Goal: Find specific page/section: Find specific page/section

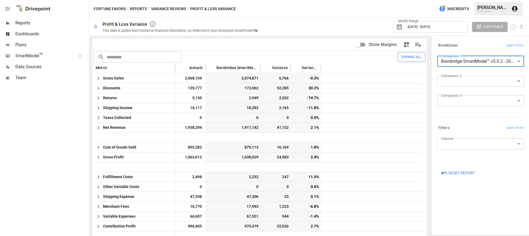
click at [509, 0] on body "Reports Dashboards Plans SmartModel ™ Data Sources Team Fortune Favors / Report…" at bounding box center [264, 0] width 529 height 0
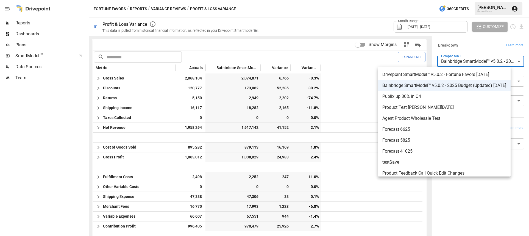
click at [491, 75] on span "Drivepoint SmartModel™ v5.0.2 - Fortune Favors [DATE]" at bounding box center [444, 74] width 124 height 7
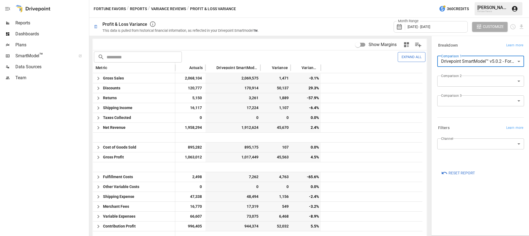
click at [405, 58] on button "Expand All" at bounding box center [411, 57] width 28 height 10
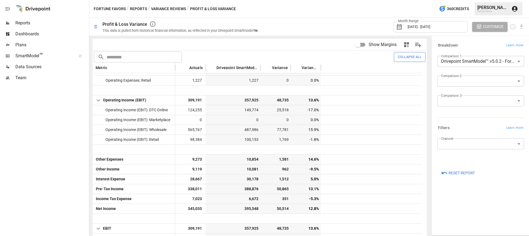
scroll to position [1497, 0]
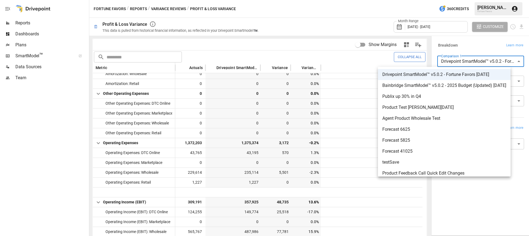
click at [498, 0] on body "Reports Dashboards Plans SmartModel ™ Data Sources Team Fortune Favors / Report…" at bounding box center [264, 0] width 529 height 0
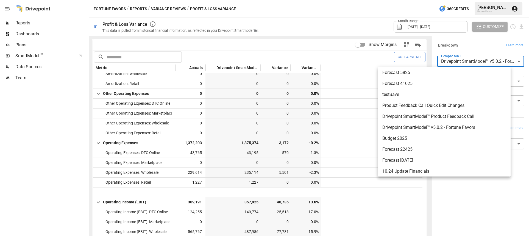
scroll to position [69, 0]
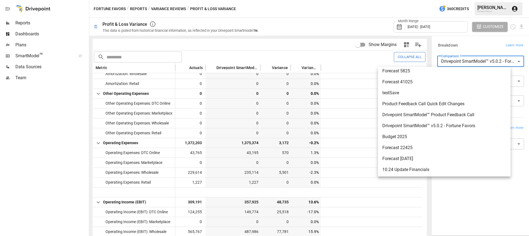
click at [406, 139] on span "Budget 2025" at bounding box center [444, 137] width 124 height 7
type input "**********"
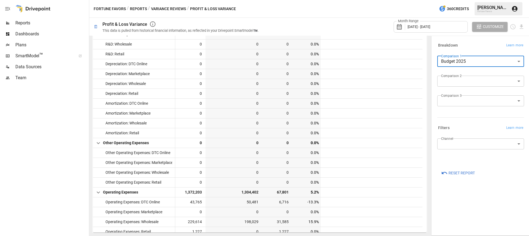
scroll to position [1374, 0]
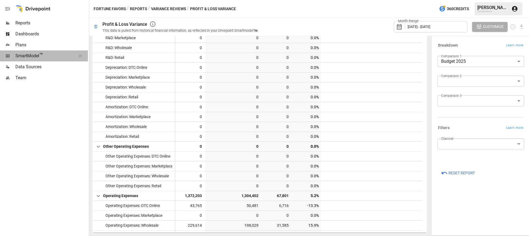
click at [35, 56] on span "SmartModel ™" at bounding box center [43, 56] width 57 height 7
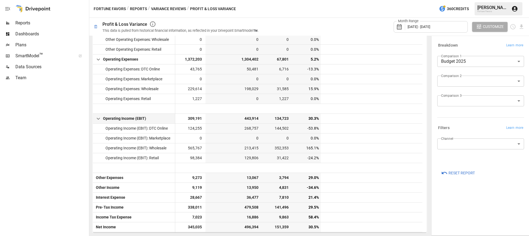
scroll to position [1514, 0]
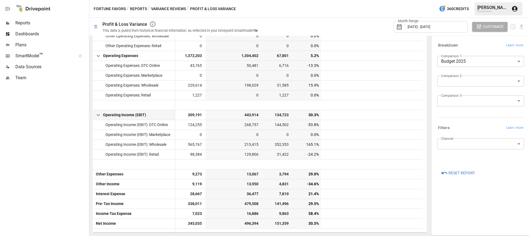
click at [182, 113] on span "309,191" at bounding box center [190, 115] width 25 height 10
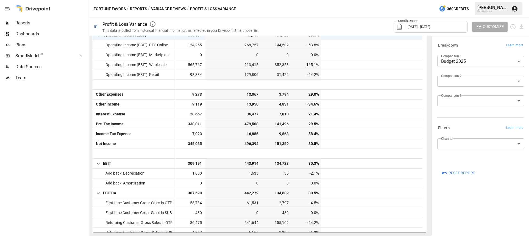
scroll to position [1599, 0]
